Goal: Transaction & Acquisition: Purchase product/service

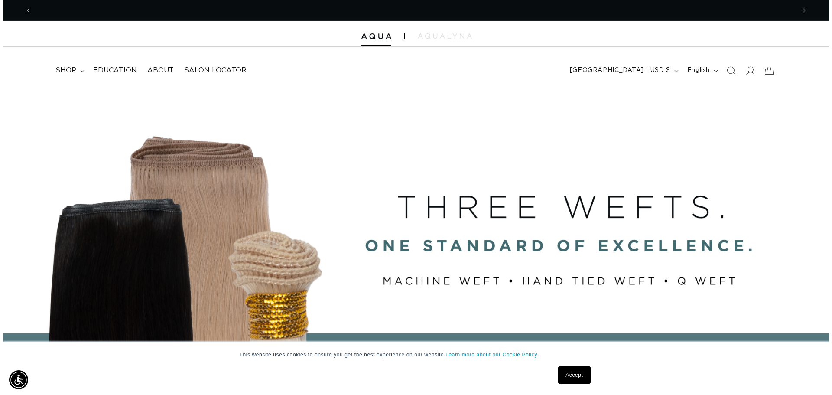
scroll to position [0, 1529]
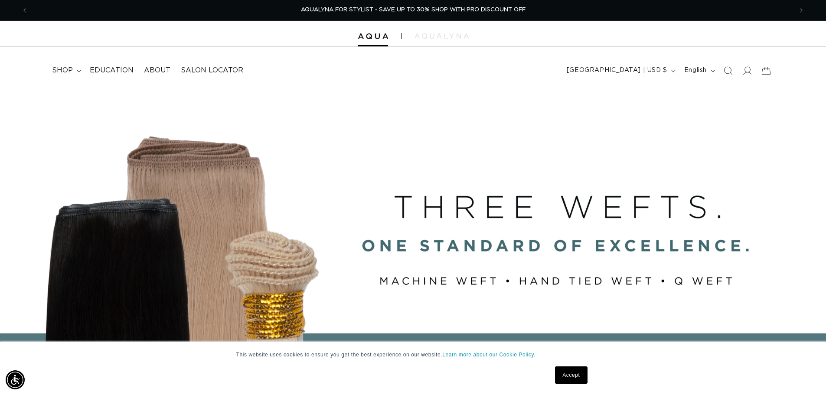
click at [80, 72] on summary "shop" at bounding box center [66, 71] width 38 height 20
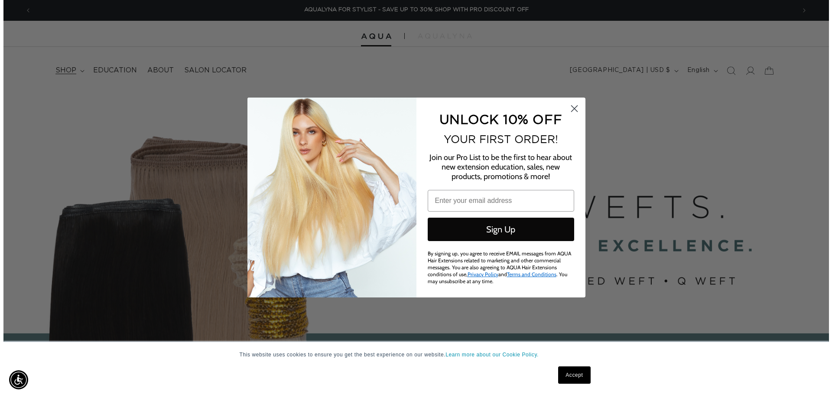
scroll to position [0, 1542]
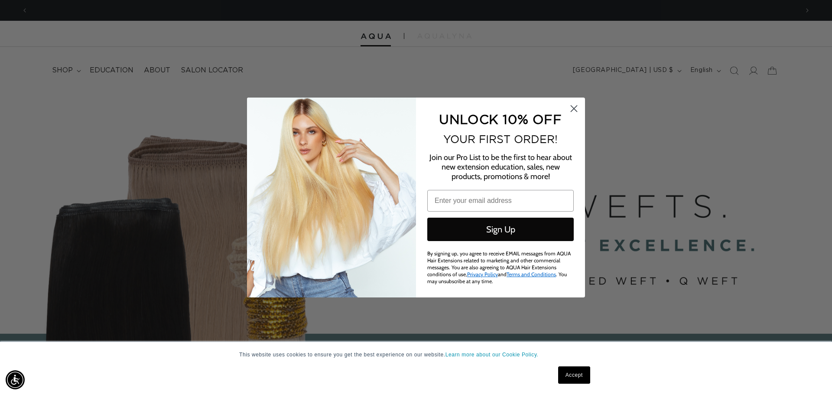
click at [574, 110] on circle "Close dialog" at bounding box center [574, 108] width 14 height 14
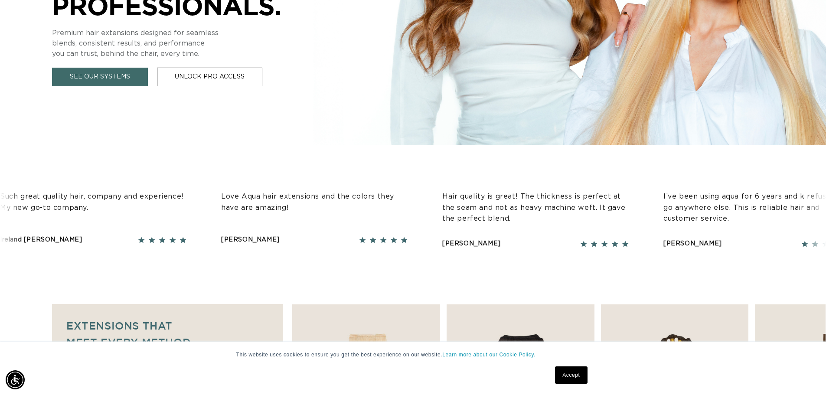
scroll to position [0, 764]
click at [575, 368] on link "Accept" at bounding box center [571, 374] width 32 height 17
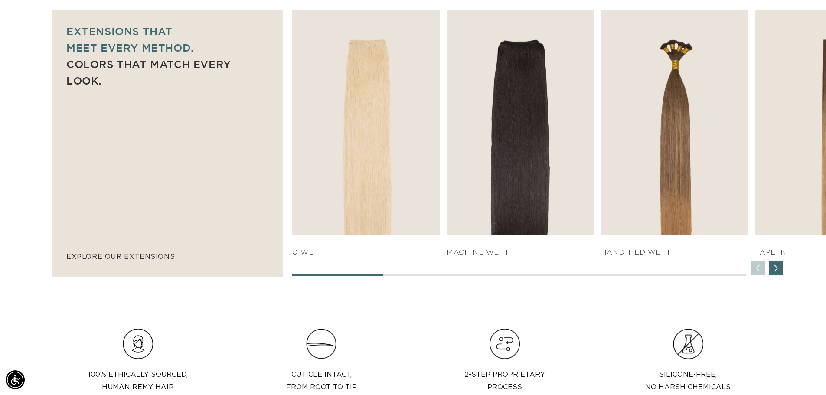
scroll to position [607, 0]
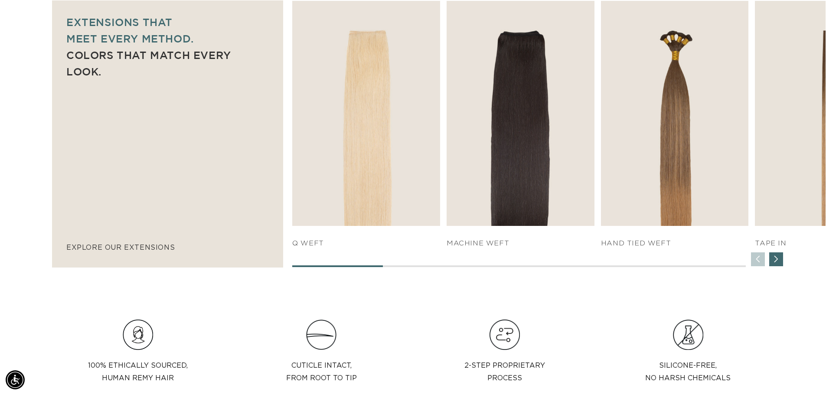
click at [779, 258] on div "Next slide" at bounding box center [776, 259] width 14 height 14
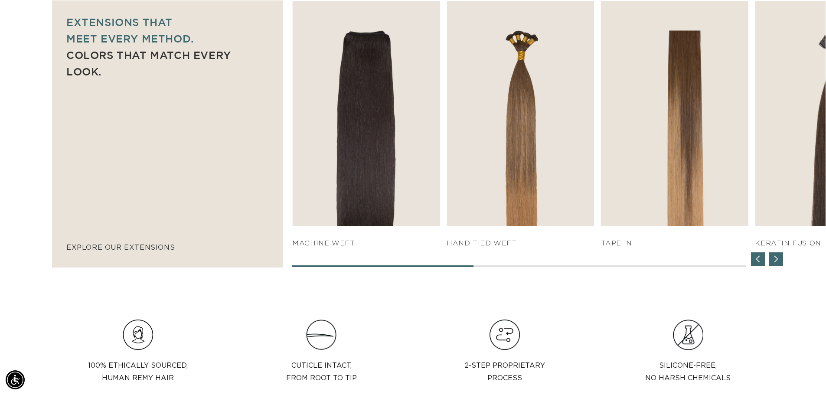
scroll to position [0, 0]
click at [779, 258] on div "Next slide" at bounding box center [776, 259] width 14 height 14
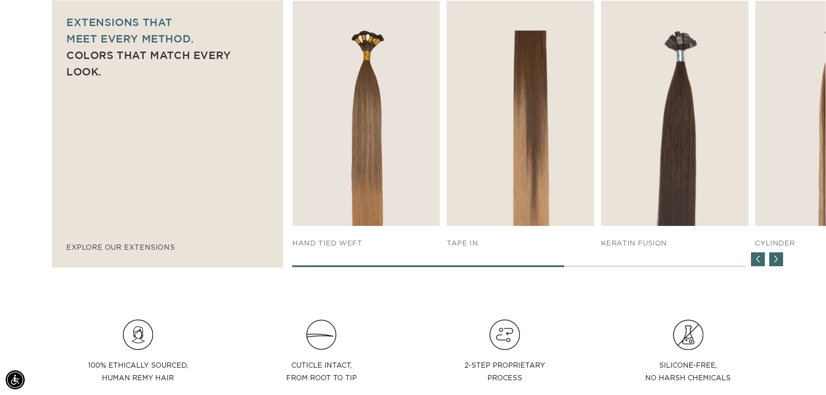
scroll to position [0, 764]
click at [779, 258] on div "Next slide" at bounding box center [776, 259] width 14 height 14
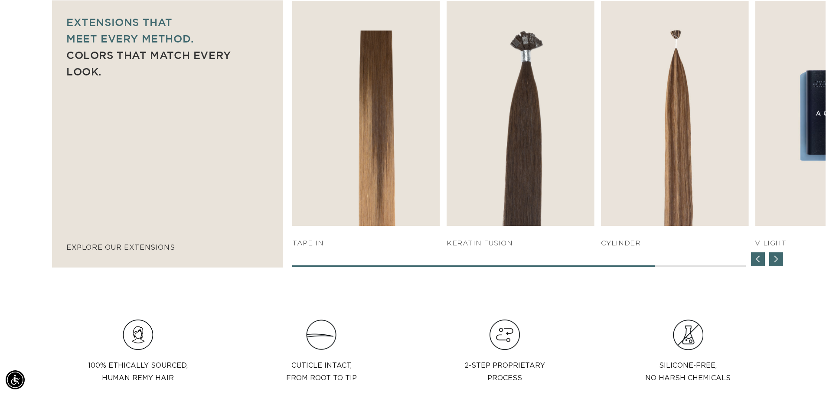
click at [779, 258] on div "Next slide" at bounding box center [776, 259] width 14 height 14
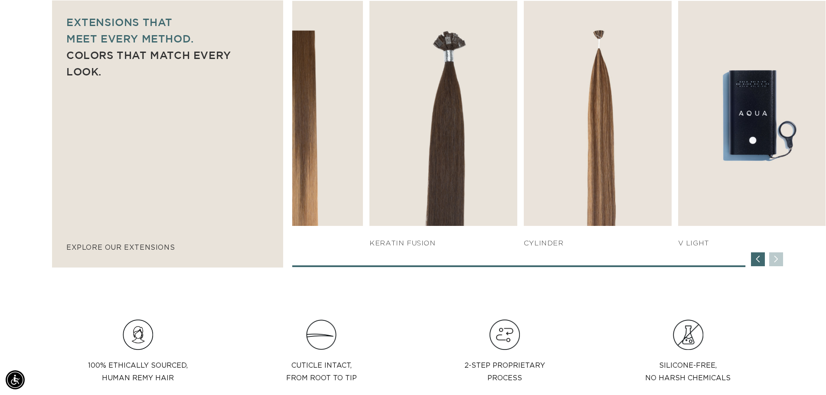
click at [779, 258] on div "SHOP NOW q weft SHOP NOW Machine Weft SHOP NOW" at bounding box center [558, 134] width 533 height 266
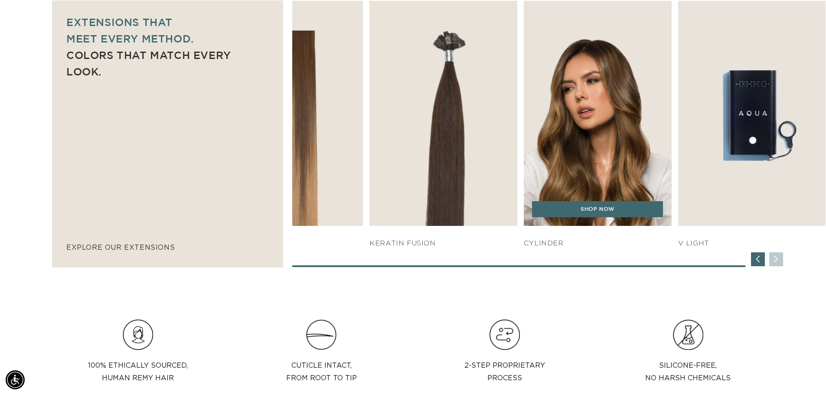
scroll to position [0, 1529]
click at [573, 137] on img "6 / 7" at bounding box center [597, 113] width 155 height 236
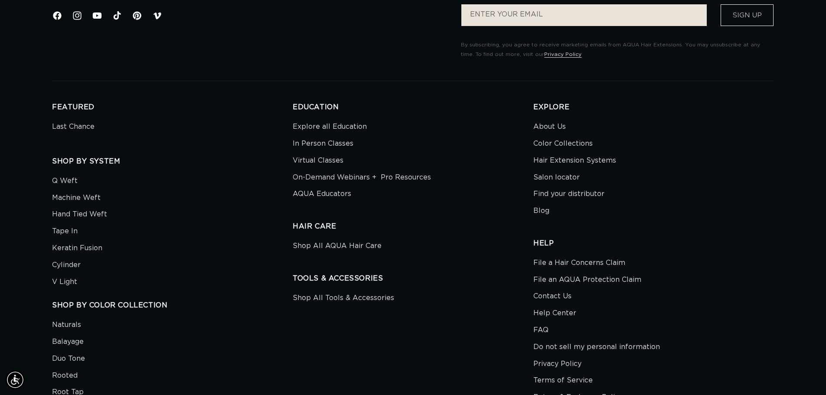
scroll to position [0, 764]
click at [75, 267] on link "Cylinder" at bounding box center [66, 265] width 29 height 17
